Goal: Transaction & Acquisition: Subscribe to service/newsletter

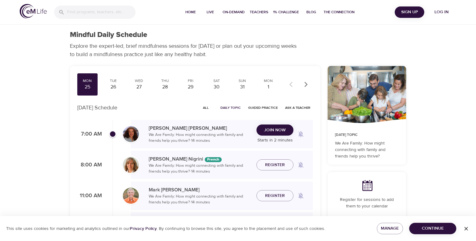
click at [437, 134] on div "Mindful Daily Schedule Explore the expert-led, brief mindfulness sessions for t…" at bounding box center [238, 228] width 476 height 457
click at [440, 10] on span "Log in" at bounding box center [441, 12] width 25 height 8
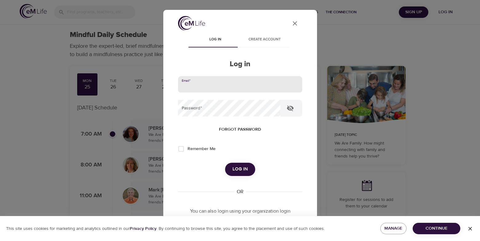
click at [249, 86] on input "email" at bounding box center [240, 84] width 124 height 17
type input "detra.simon@meritain.com"
click at [225, 162] on button "Log in" at bounding box center [240, 168] width 30 height 13
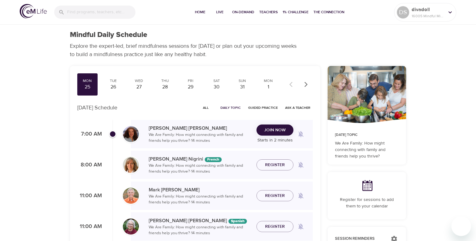
checkbox input "true"
click at [274, 127] on span "Join Now" at bounding box center [275, 130] width 22 height 8
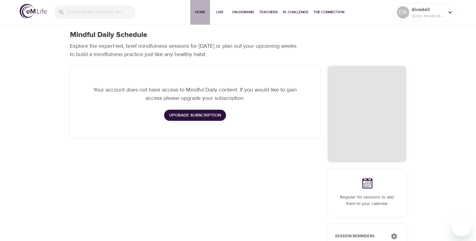
click at [201, 12] on span "Home" at bounding box center [200, 12] width 15 height 6
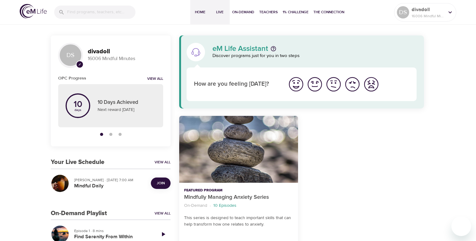
click at [220, 12] on span "Live" at bounding box center [219, 12] width 15 height 6
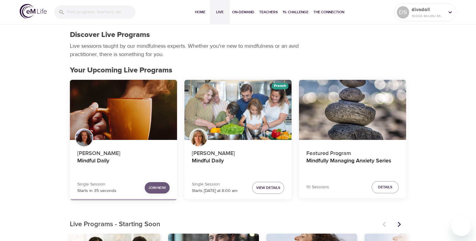
click at [154, 189] on span "Join Now" at bounding box center [157, 187] width 18 height 6
